Goal: Use online tool/utility: Utilize a website feature to perform a specific function

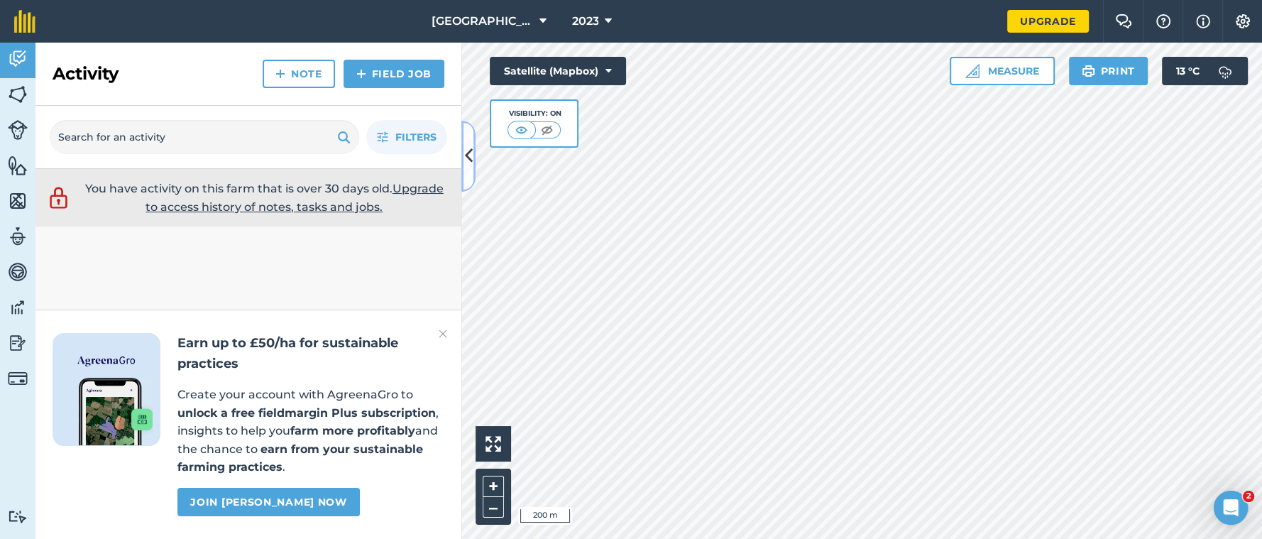
click at [465, 152] on icon at bounding box center [469, 155] width 8 height 25
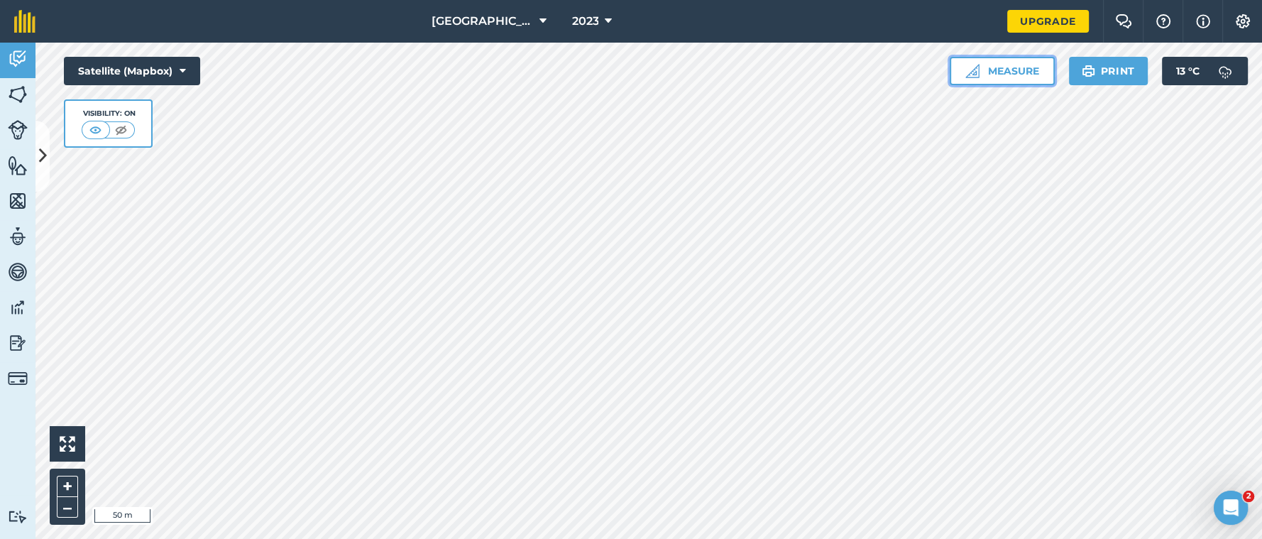
click at [995, 71] on button "Measure" at bounding box center [1001, 71] width 105 height 28
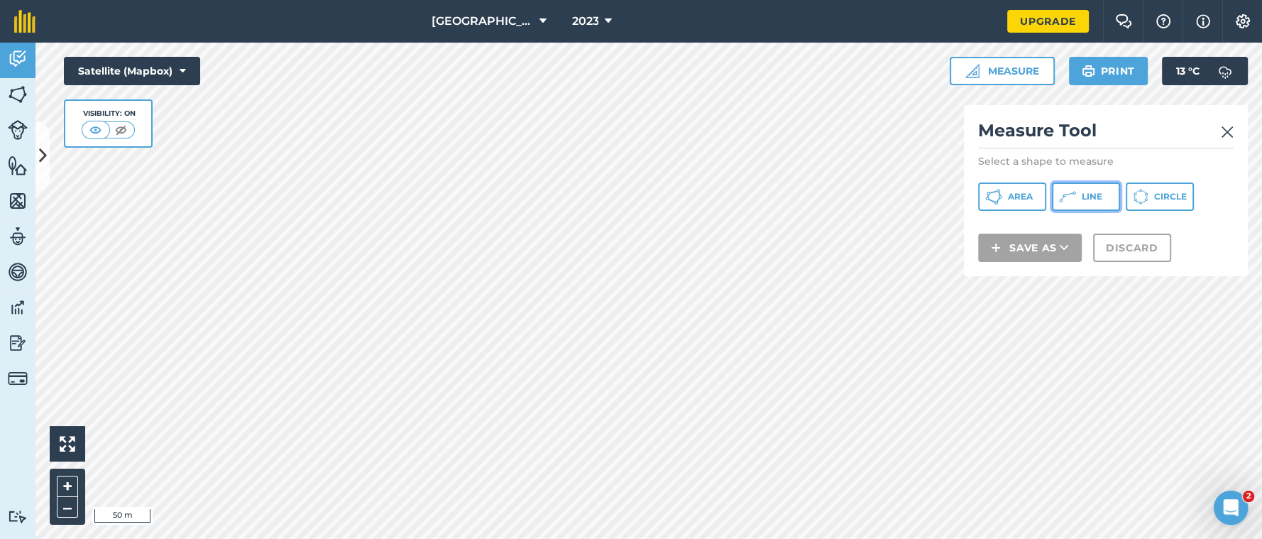
click at [1085, 197] on span "Line" at bounding box center [1091, 196] width 21 height 11
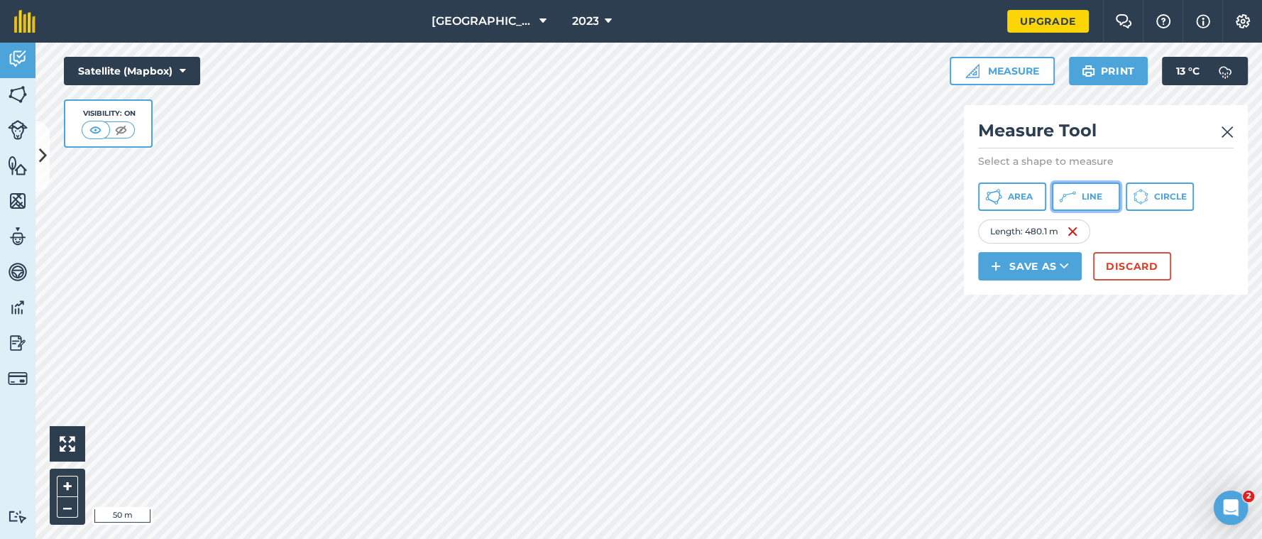
click at [1076, 197] on button "Line" at bounding box center [1086, 196] width 68 height 28
click at [465, 538] on html "Hoopers Farm 2023 Upgrade Farm Chat Help Info Settings Map printing is not avai…" at bounding box center [631, 269] width 1262 height 539
